Goal: Understand process/instructions: Learn how to perform a task or action

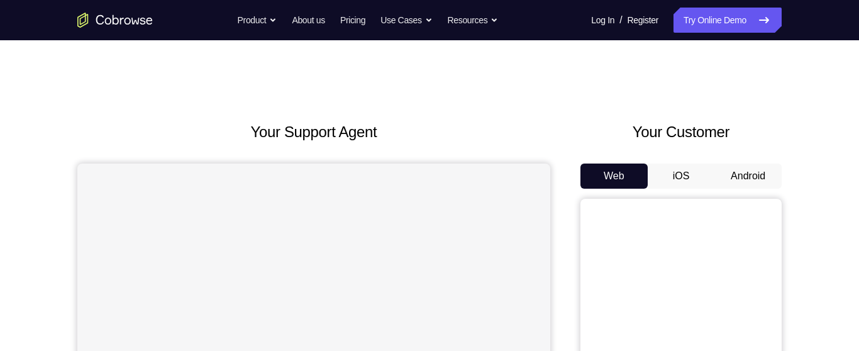
click at [751, 171] on button "Android" at bounding box center [748, 176] width 67 height 25
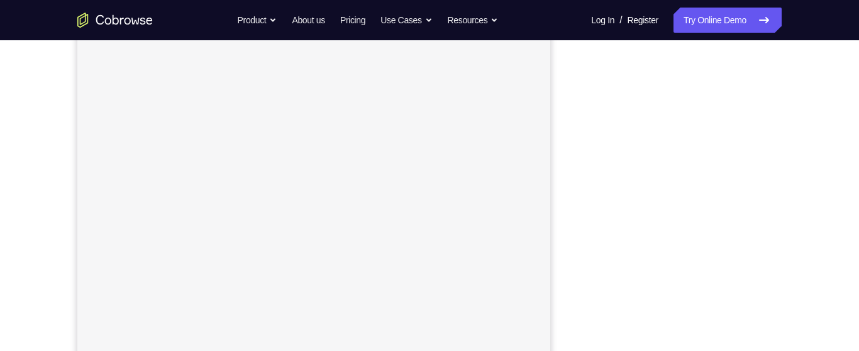
scroll to position [196, 0]
click at [850, 158] on div "Your Support Agent Your Customer Web iOS Android Next Steps We’d be happy to gi…" at bounding box center [429, 260] width 859 height 830
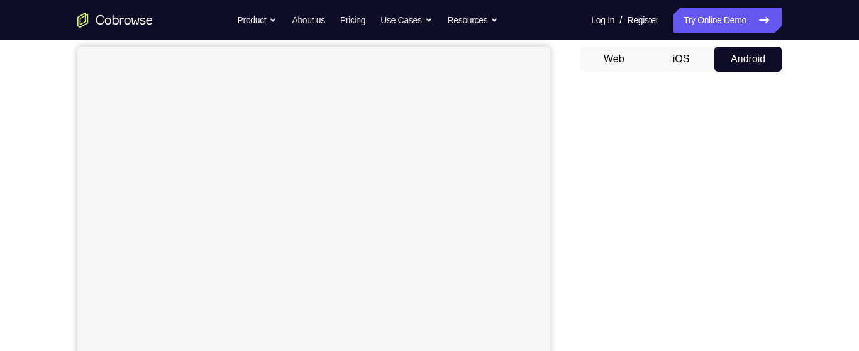
scroll to position [109, 0]
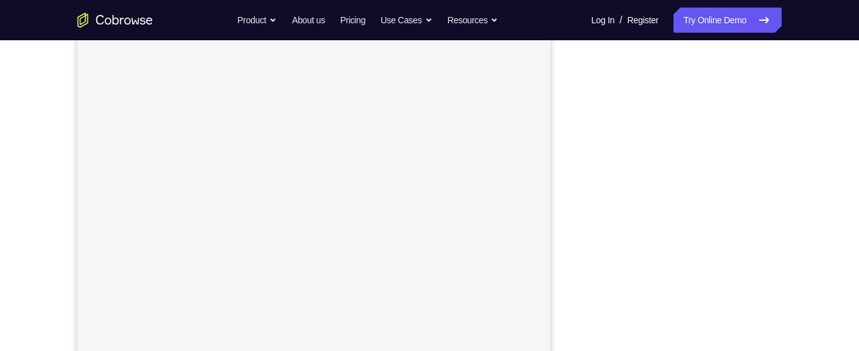
scroll to position [153, 0]
